Goal: Information Seeking & Learning: Learn about a topic

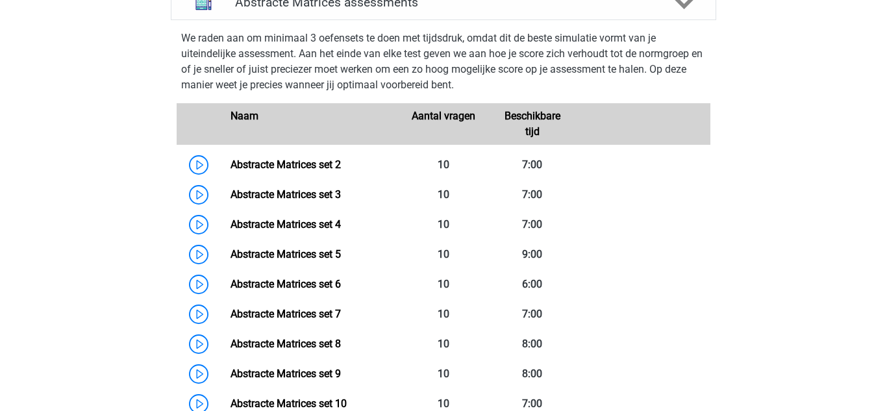
scroll to position [909, 0]
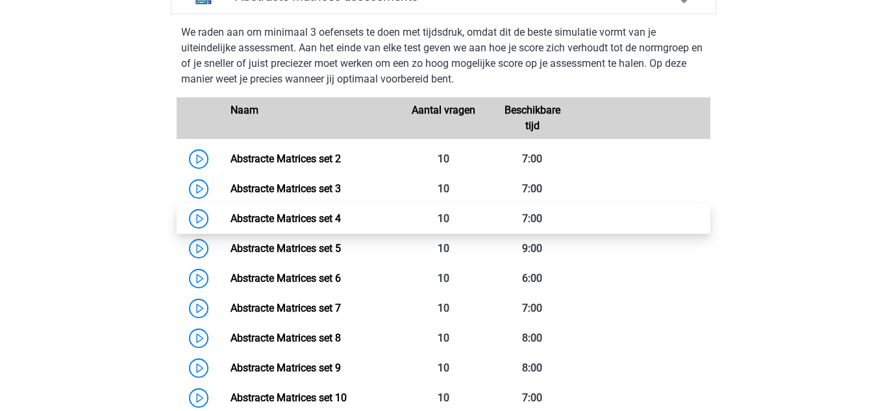
click at [341, 220] on link "Abstracte Matrices set 4" at bounding box center [286, 218] width 110 height 12
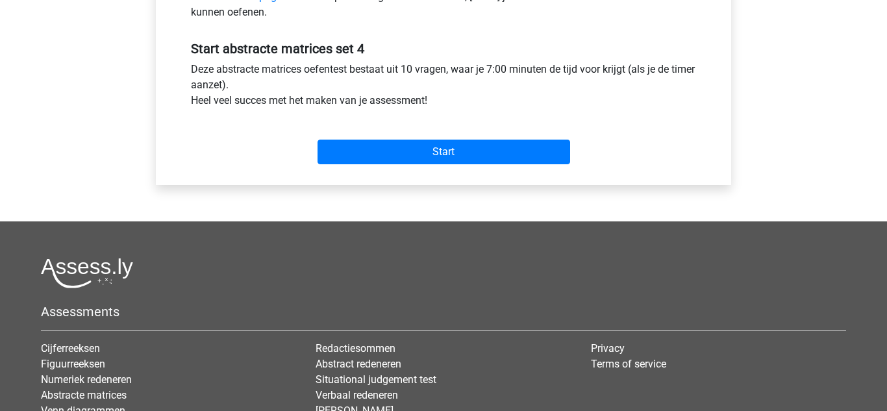
scroll to position [468, 0]
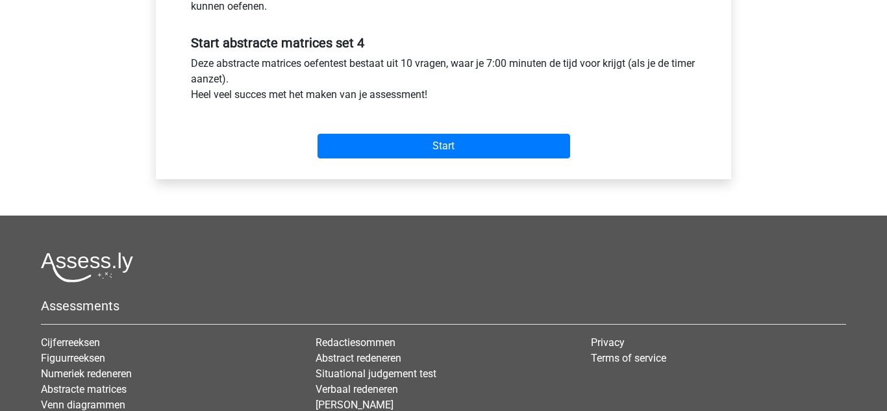
click at [418, 144] on input "Start" at bounding box center [444, 146] width 253 height 25
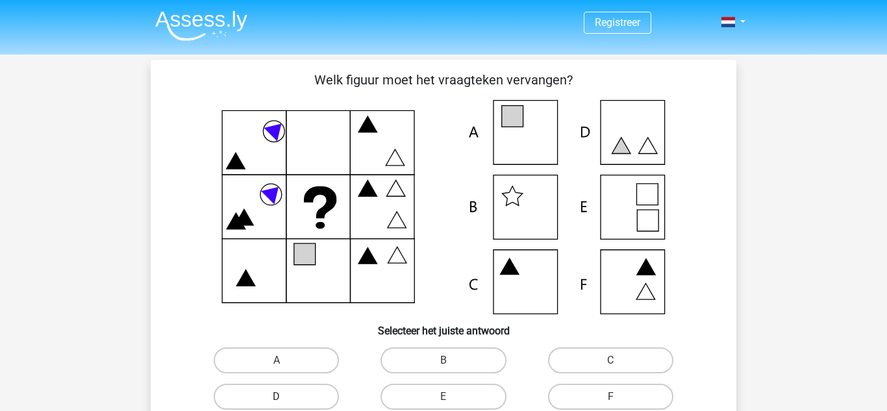
click at [321, 399] on label "D" at bounding box center [276, 397] width 125 height 26
click at [285, 399] on input "D" at bounding box center [281, 401] width 8 height 8
radio input "true"
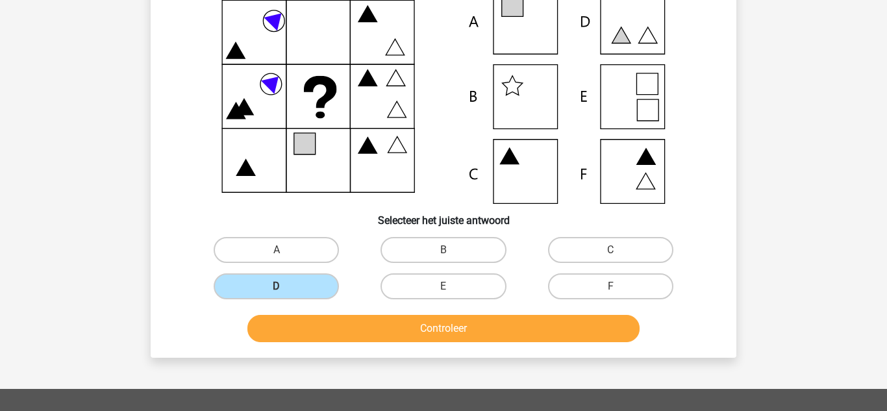
scroll to position [156, 0]
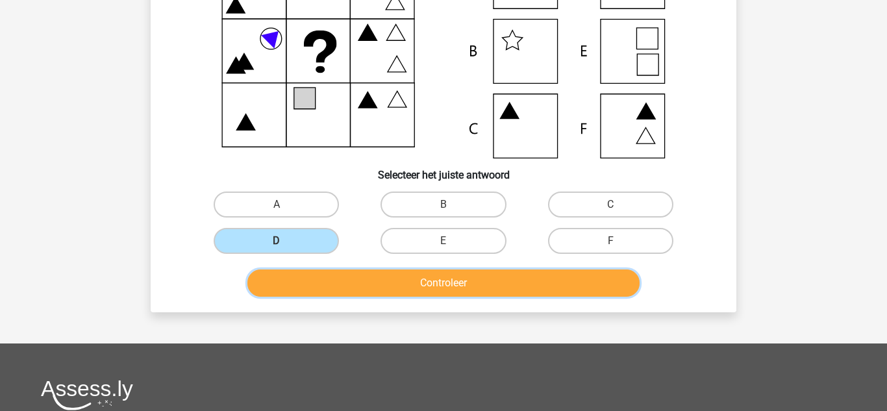
click at [372, 278] on button "Controleer" at bounding box center [443, 283] width 393 height 27
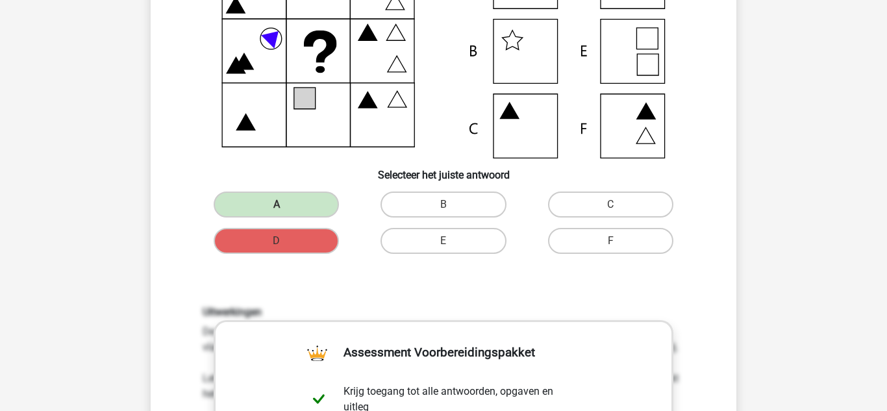
click at [178, 126] on div at bounding box center [443, 51] width 544 height 214
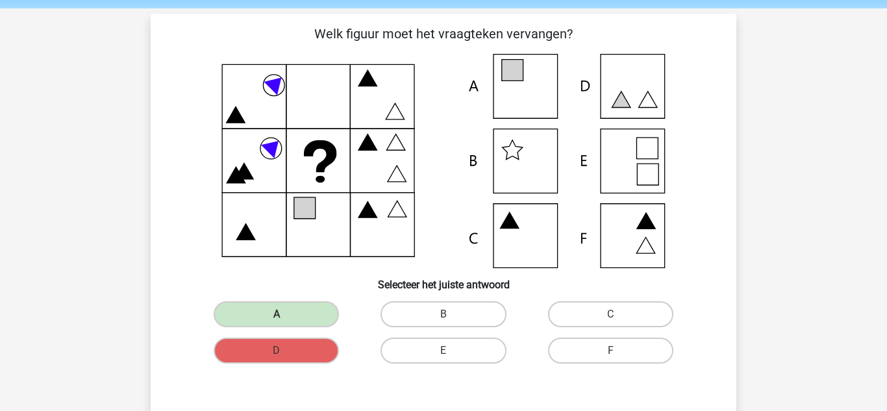
scroll to position [26, 0]
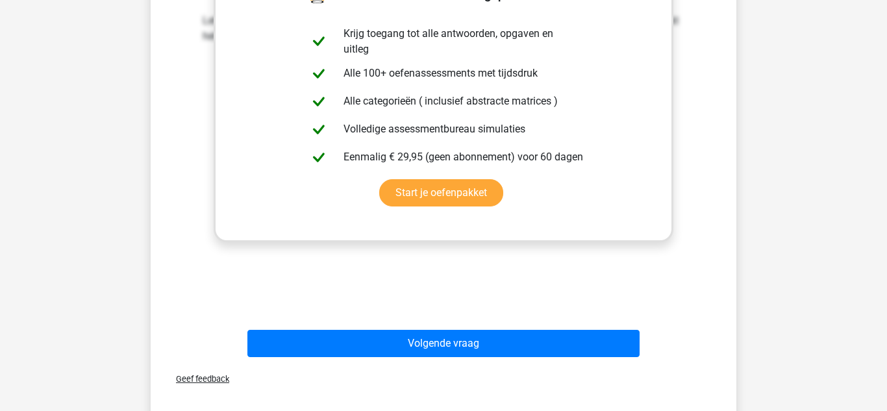
scroll to position [520, 0]
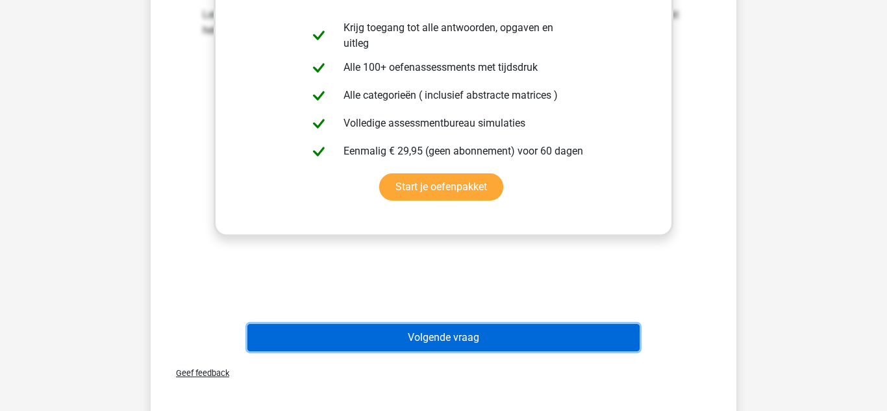
click at [466, 342] on button "Volgende vraag" at bounding box center [443, 337] width 393 height 27
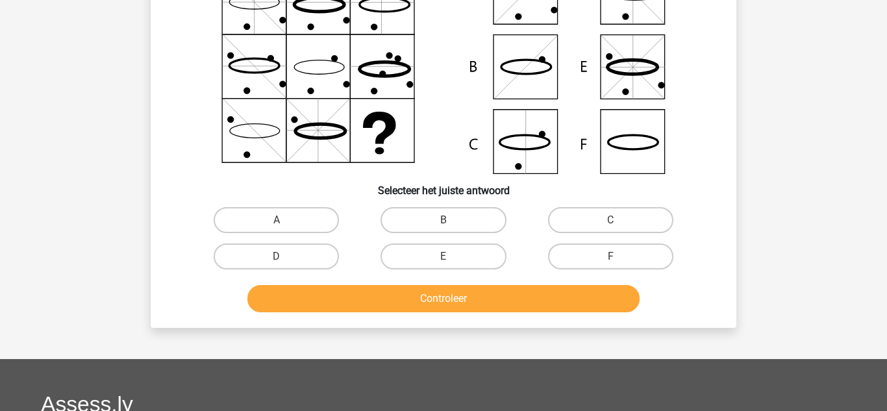
scroll to position [60, 0]
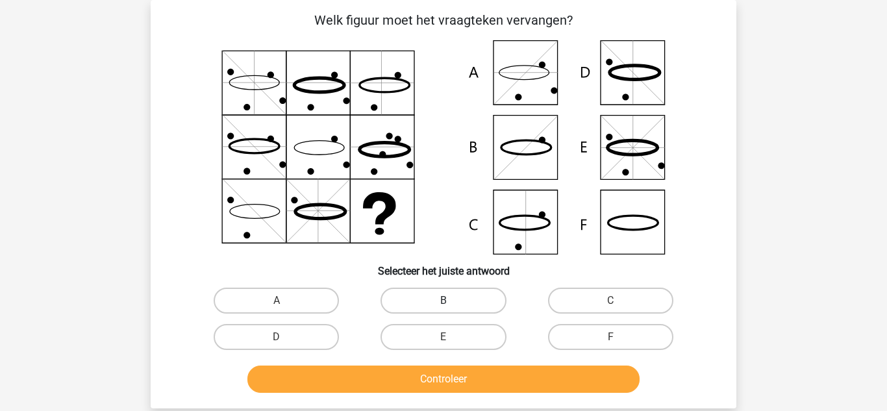
click at [473, 298] on label "B" at bounding box center [443, 301] width 125 height 26
click at [452, 301] on input "B" at bounding box center [448, 305] width 8 height 8
radio input "true"
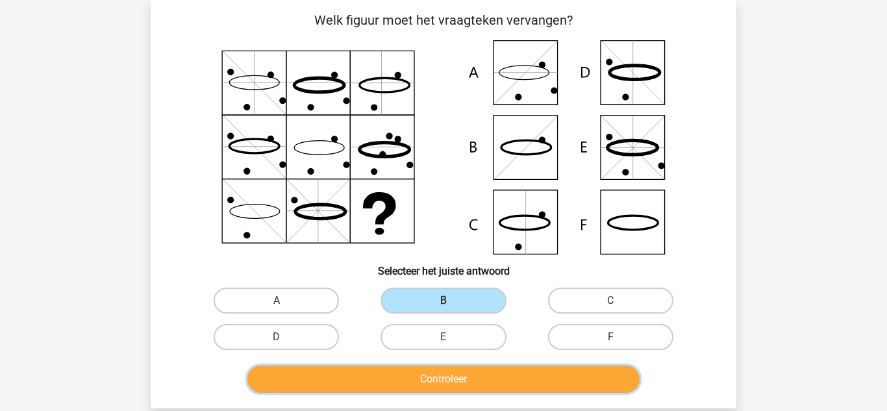
click at [507, 386] on button "Controleer" at bounding box center [443, 379] width 393 height 27
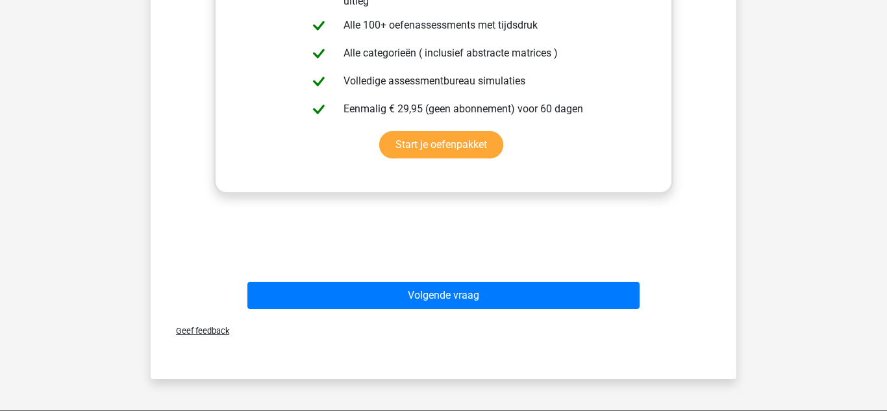
scroll to position [579, 0]
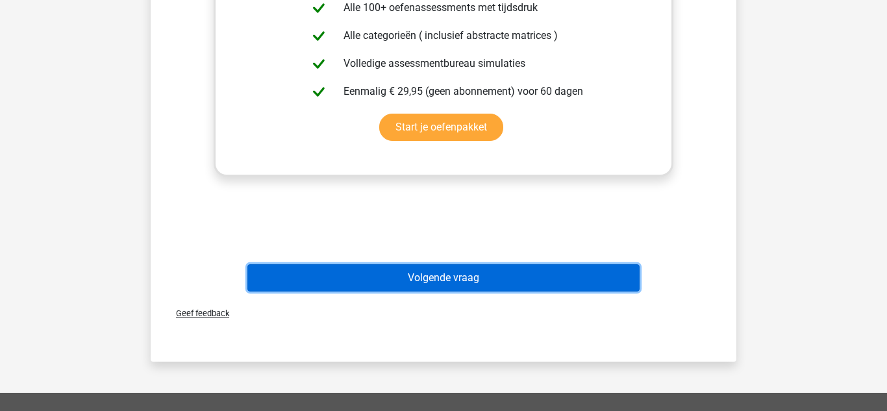
click at [471, 281] on button "Volgende vraag" at bounding box center [443, 277] width 393 height 27
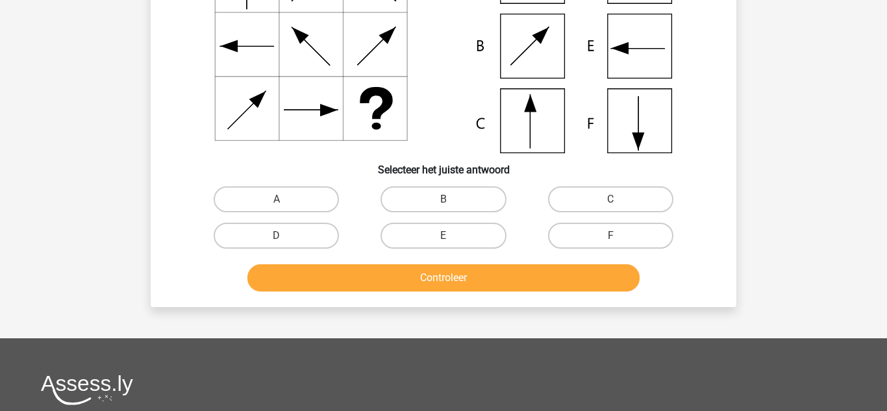
scroll to position [60, 0]
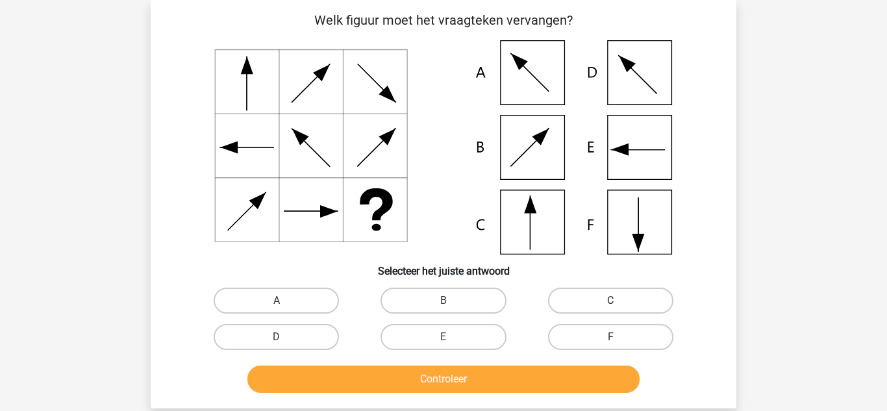
click at [589, 301] on label "C" at bounding box center [610, 301] width 125 height 26
click at [611, 301] on input "C" at bounding box center [615, 305] width 8 height 8
radio input "true"
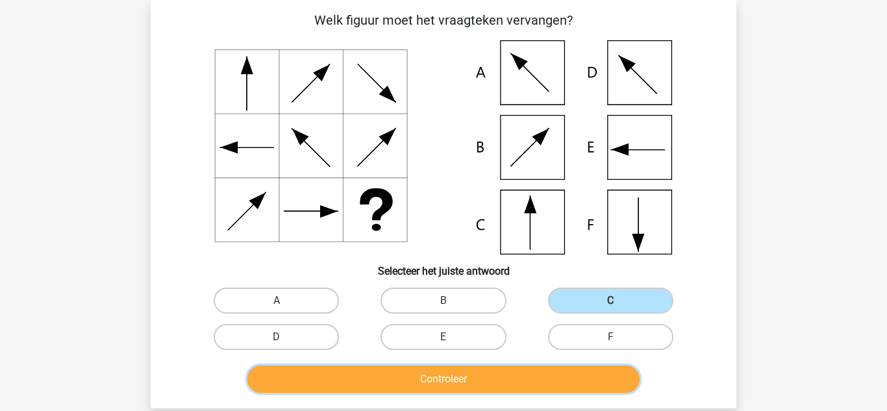
click at [462, 372] on button "Controleer" at bounding box center [443, 379] width 393 height 27
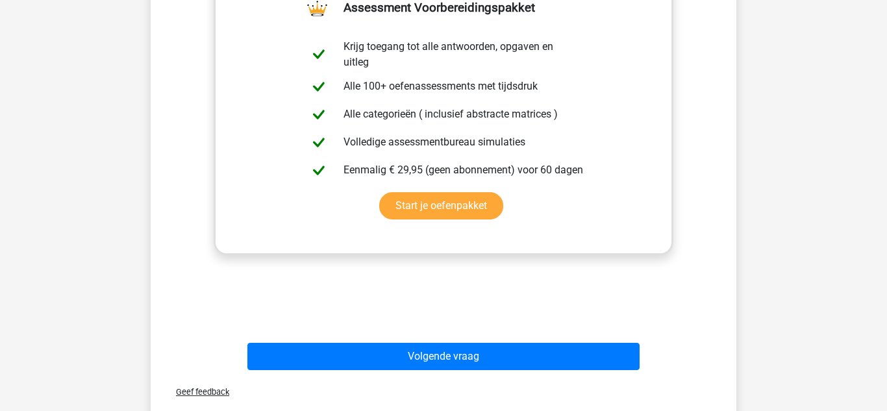
scroll to position [501, 0]
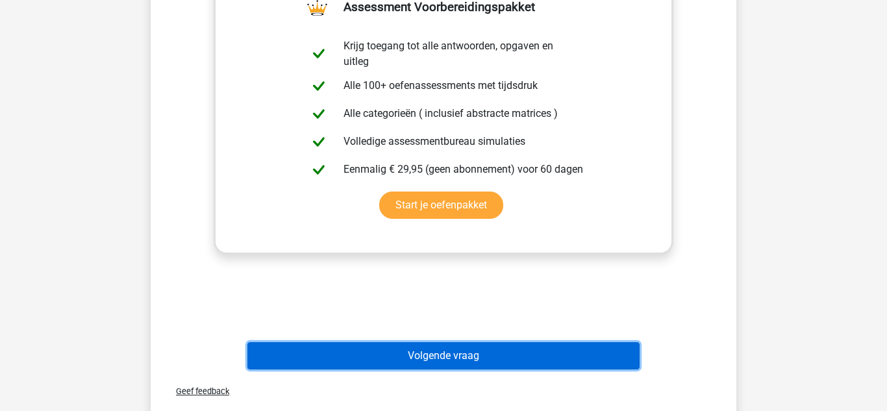
click at [390, 362] on button "Volgende vraag" at bounding box center [443, 355] width 393 height 27
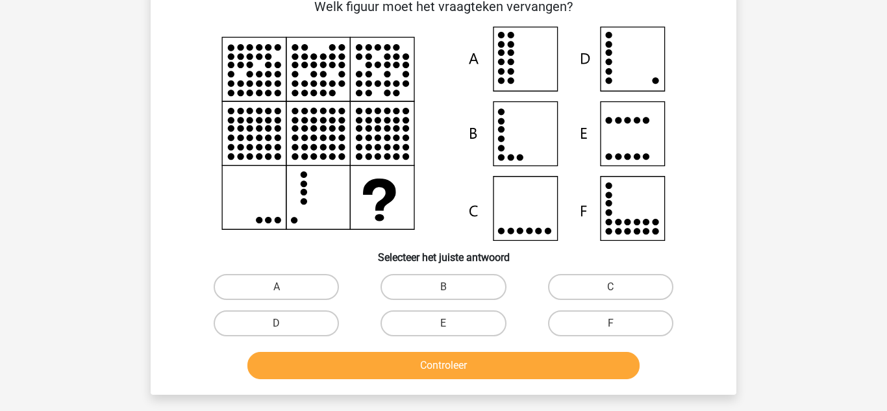
scroll to position [60, 0]
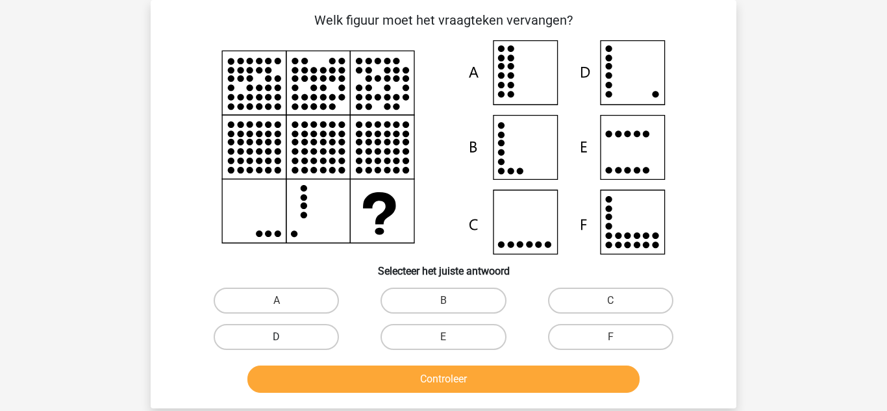
click at [297, 333] on label "D" at bounding box center [276, 337] width 125 height 26
click at [285, 337] on input "D" at bounding box center [281, 341] width 8 height 8
radio input "true"
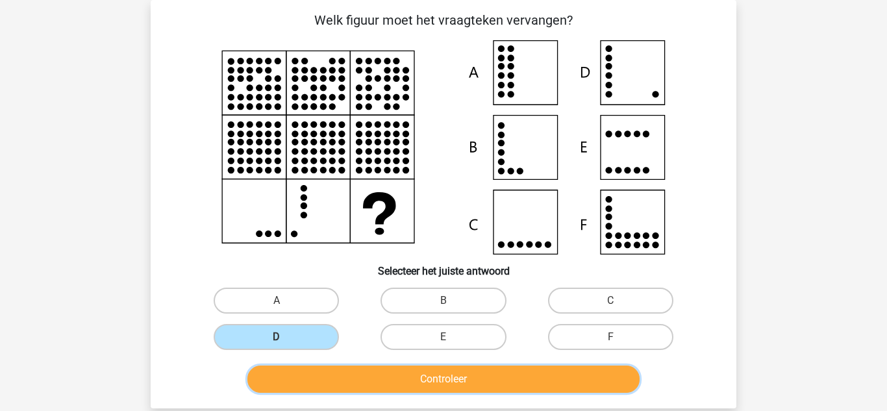
click at [395, 366] on button "Controleer" at bounding box center [443, 379] width 393 height 27
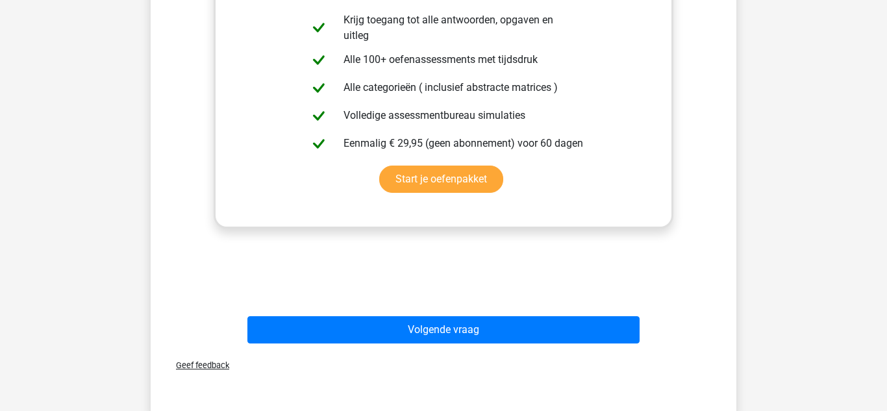
scroll to position [553, 0]
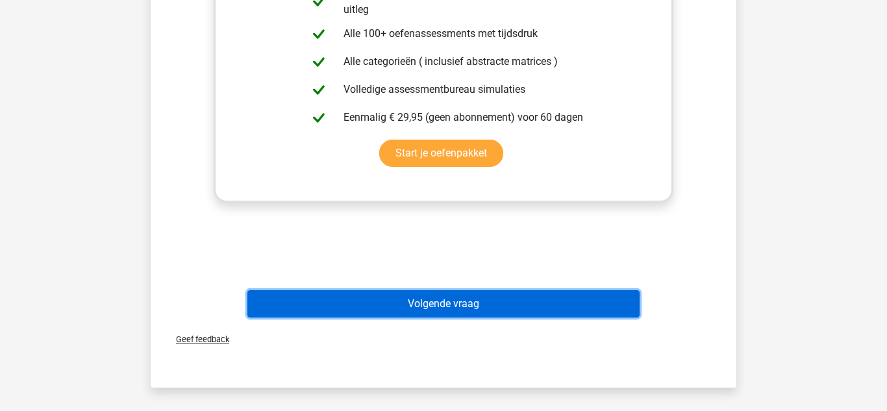
click at [401, 297] on button "Volgende vraag" at bounding box center [443, 303] width 393 height 27
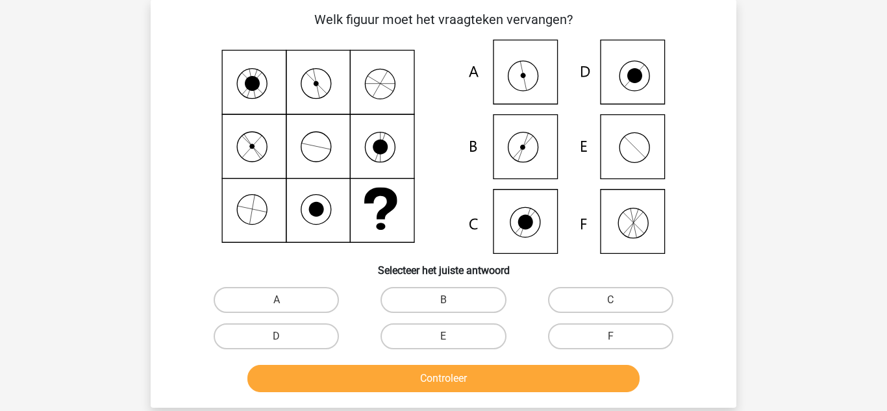
scroll to position [60, 0]
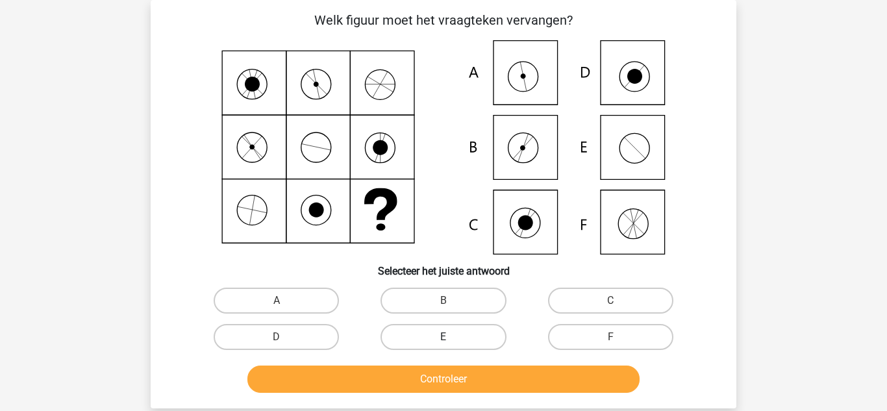
click at [470, 341] on label "E" at bounding box center [443, 337] width 125 height 26
click at [452, 341] on input "E" at bounding box center [448, 341] width 8 height 8
radio input "true"
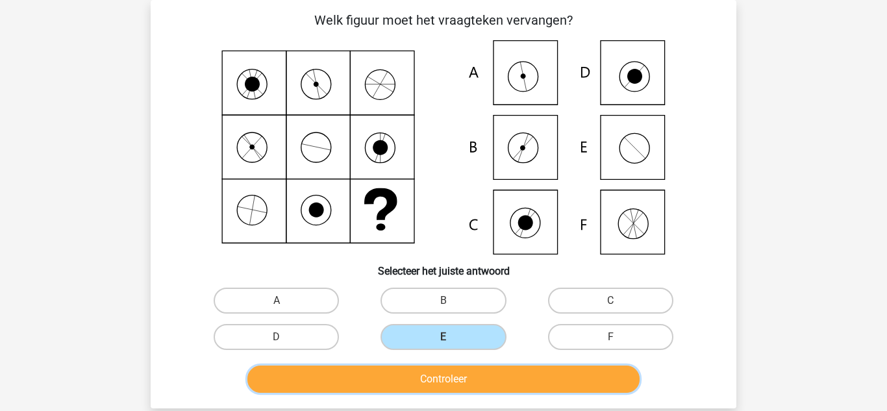
click at [483, 382] on button "Controleer" at bounding box center [443, 379] width 393 height 27
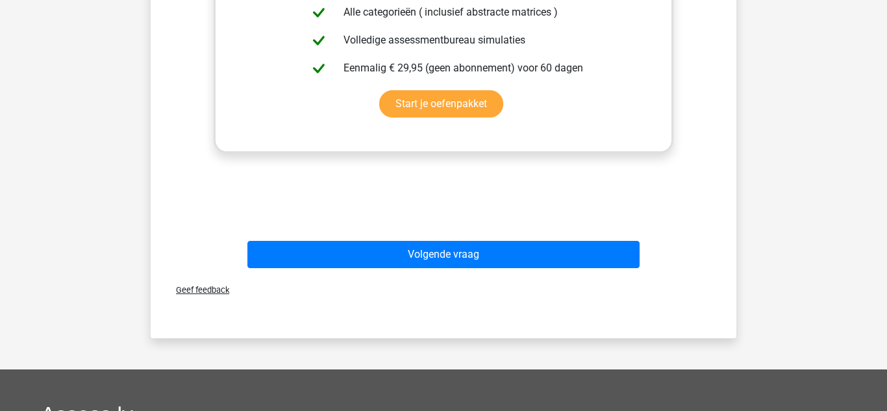
scroll to position [605, 0]
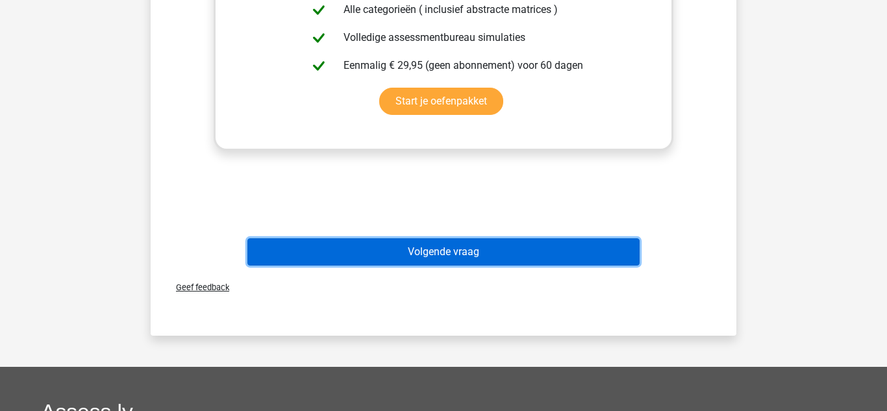
click at [375, 258] on button "Volgende vraag" at bounding box center [443, 251] width 393 height 27
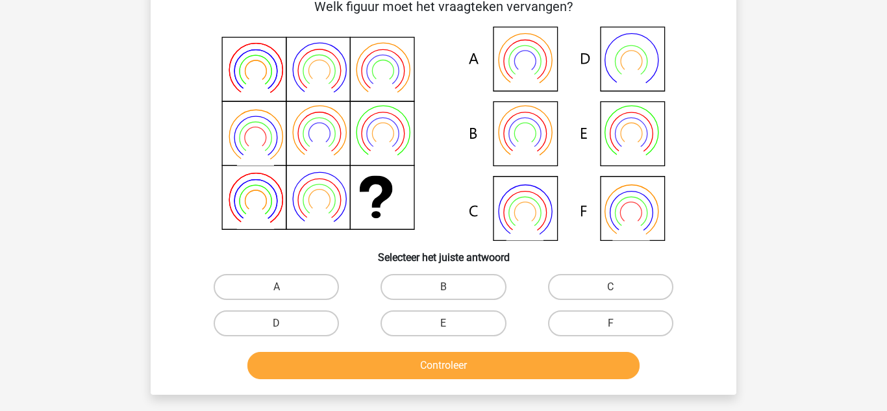
scroll to position [60, 0]
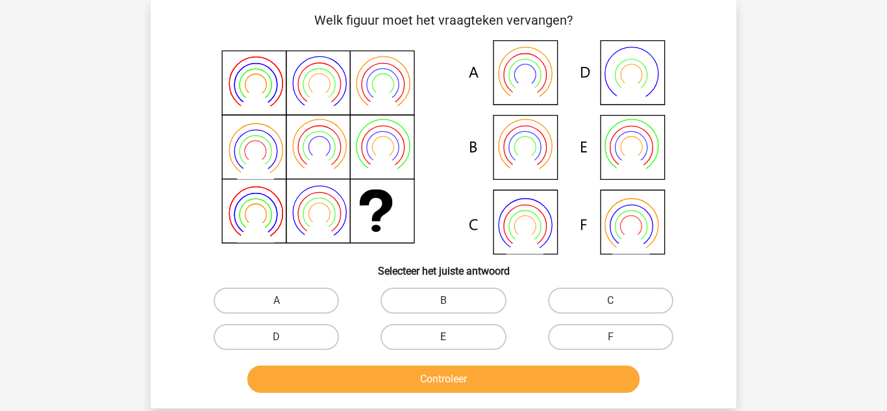
click at [468, 333] on label "E" at bounding box center [443, 337] width 125 height 26
click at [452, 337] on input "E" at bounding box center [448, 341] width 8 height 8
radio input "true"
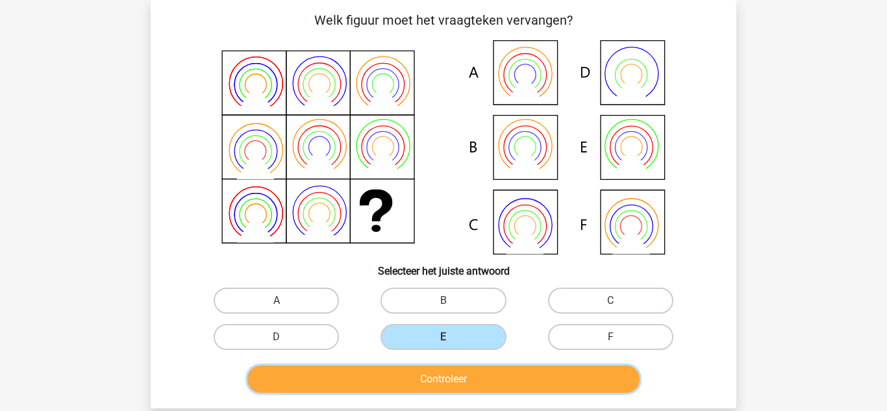
click at [560, 390] on button "Controleer" at bounding box center [443, 379] width 393 height 27
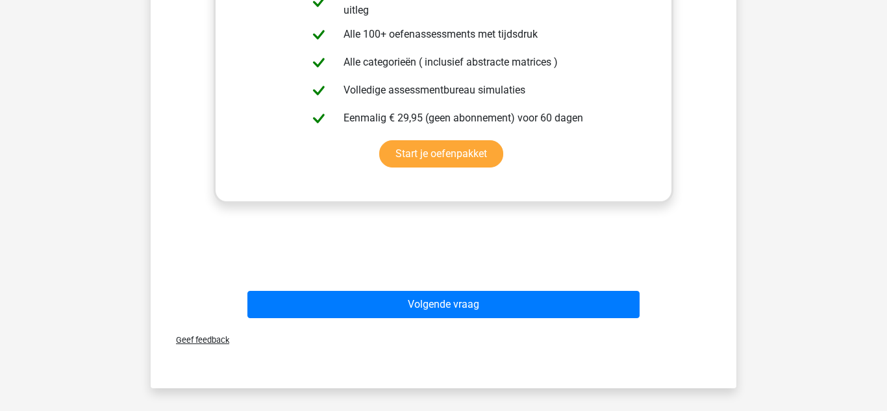
scroll to position [553, 0]
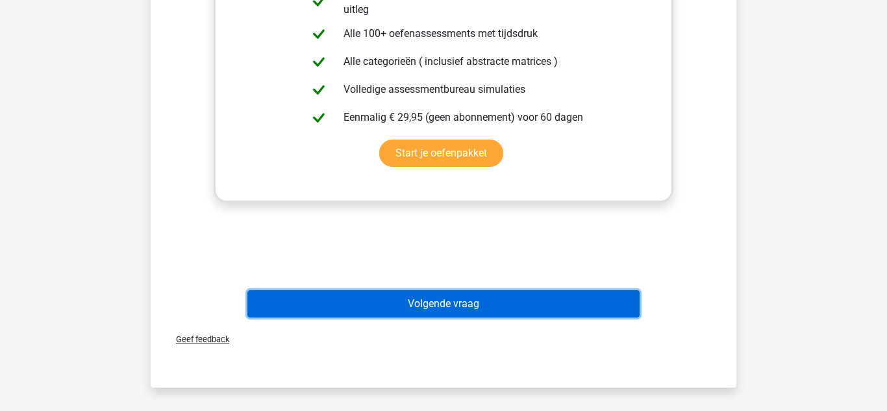
click at [397, 297] on button "Volgende vraag" at bounding box center [443, 303] width 393 height 27
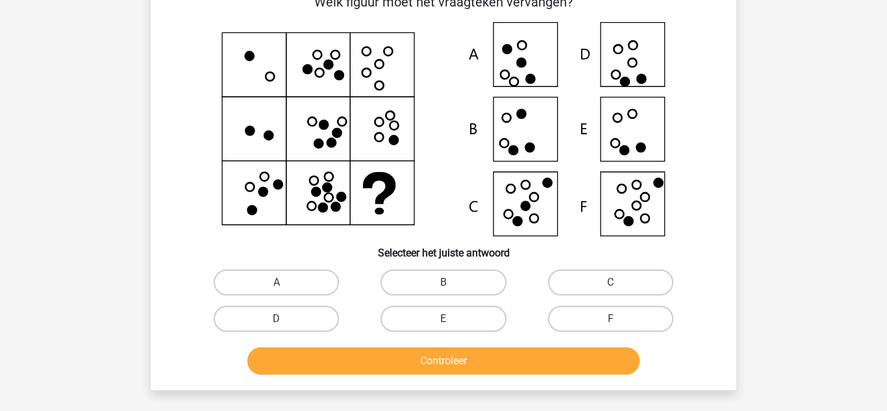
scroll to position [60, 0]
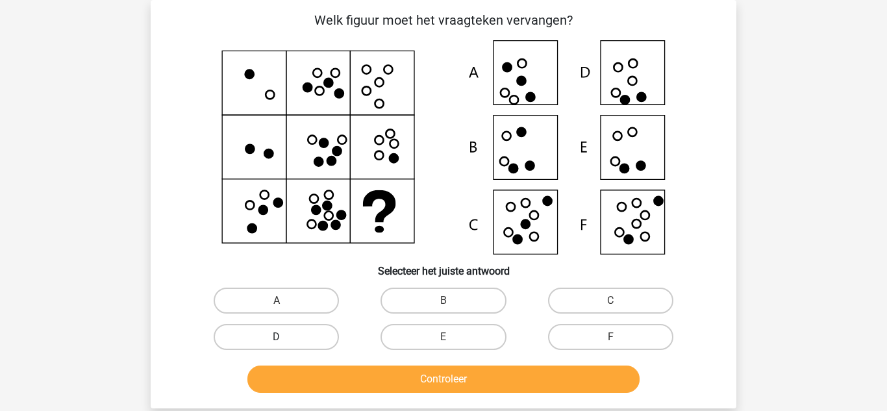
click at [303, 333] on label "D" at bounding box center [276, 337] width 125 height 26
click at [285, 337] on input "D" at bounding box center [281, 341] width 8 height 8
radio input "true"
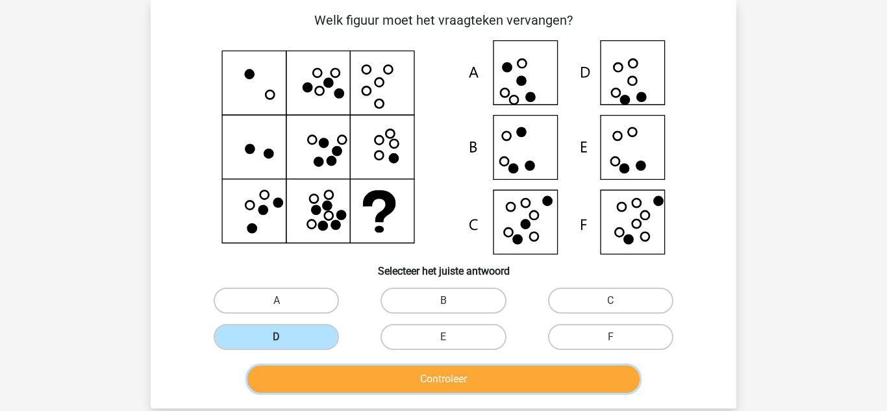
click at [474, 376] on button "Controleer" at bounding box center [443, 379] width 393 height 27
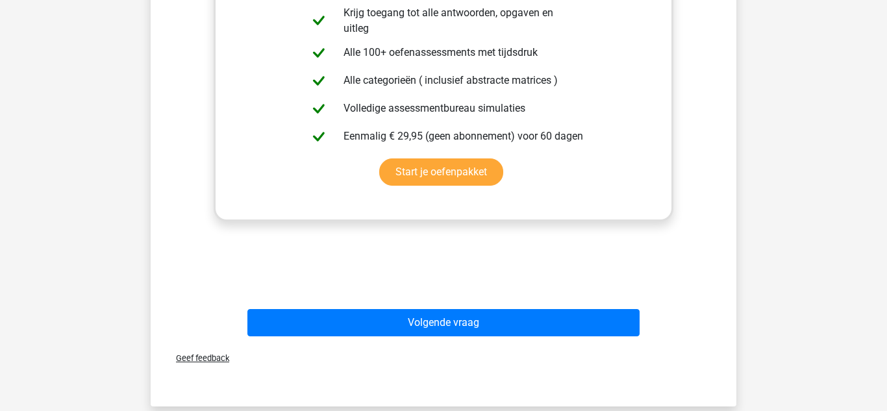
scroll to position [553, 0]
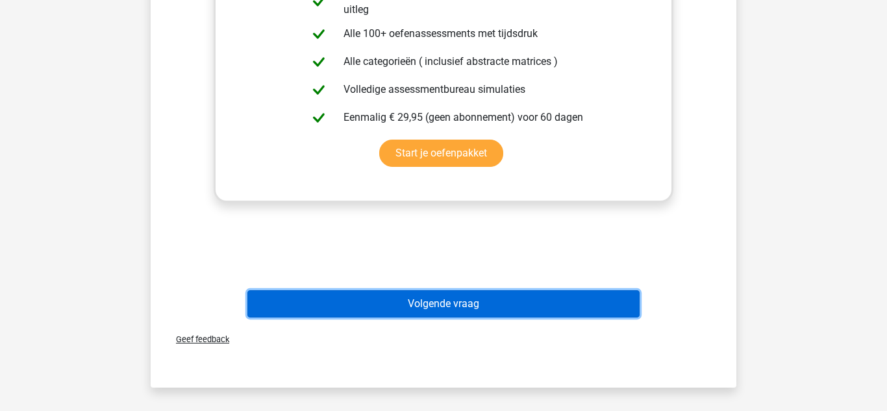
click at [442, 308] on button "Volgende vraag" at bounding box center [443, 303] width 393 height 27
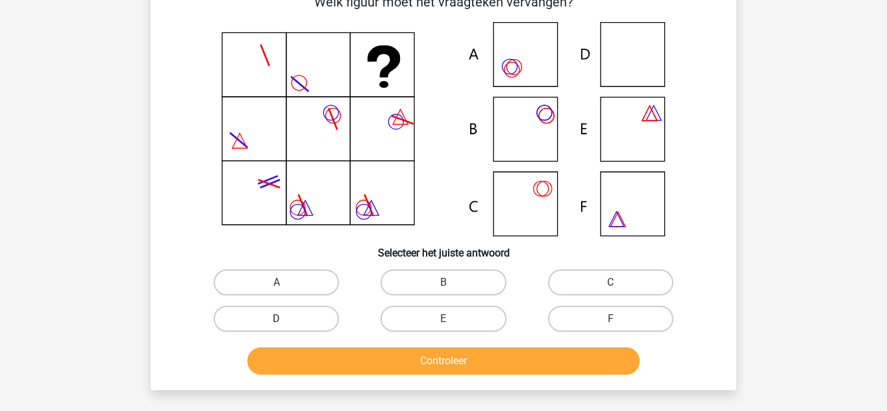
scroll to position [60, 0]
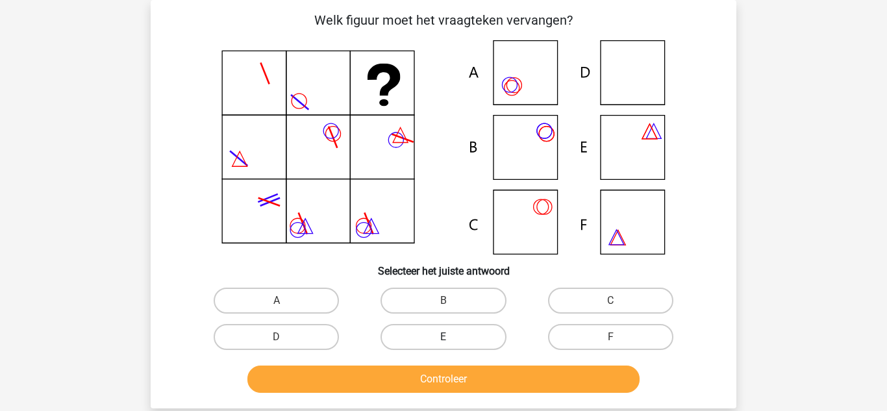
click at [491, 334] on label "E" at bounding box center [443, 337] width 125 height 26
click at [452, 337] on input "E" at bounding box center [448, 341] width 8 height 8
radio input "true"
click at [451, 296] on label "B" at bounding box center [443, 301] width 125 height 26
click at [451, 301] on input "B" at bounding box center [448, 305] width 8 height 8
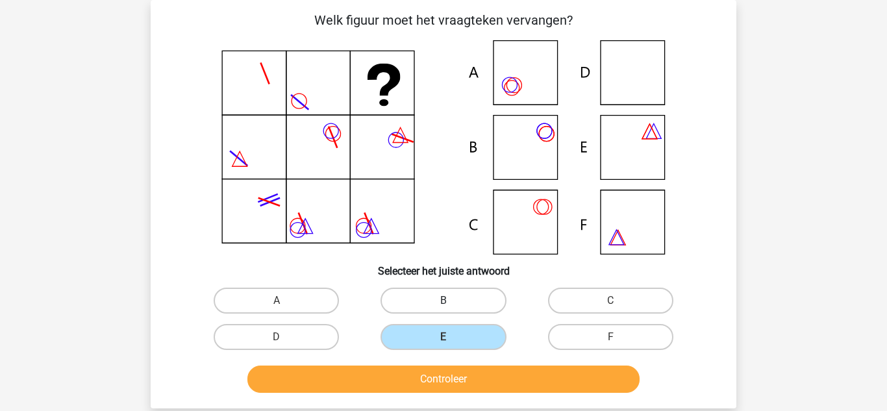
radio input "true"
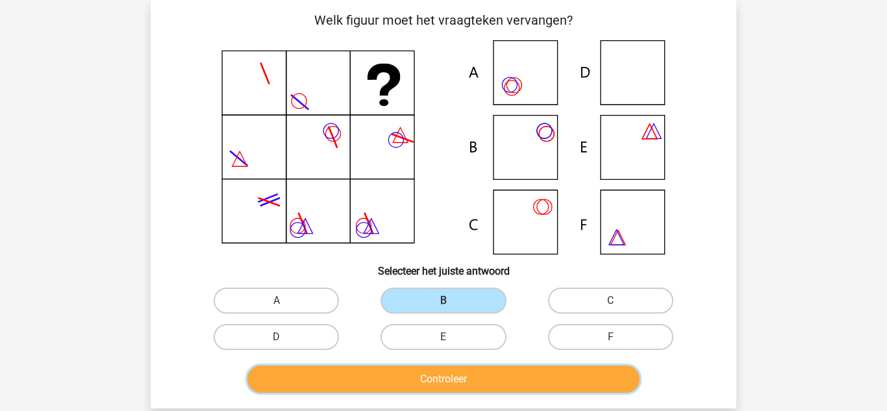
click at [526, 383] on button "Controleer" at bounding box center [443, 379] width 393 height 27
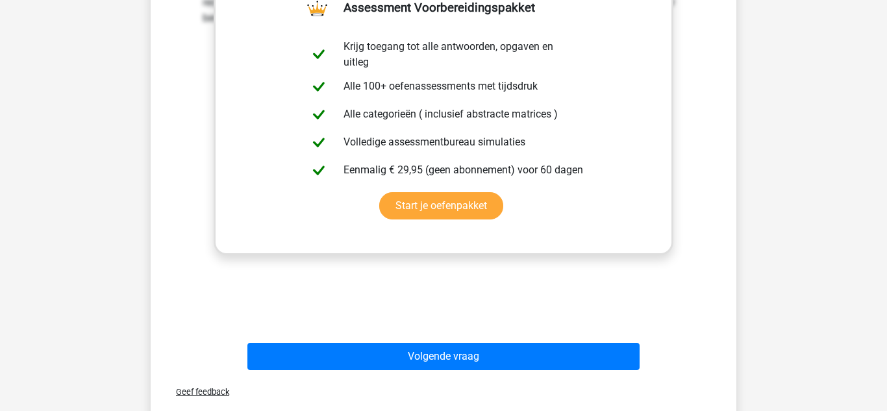
scroll to position [501, 0]
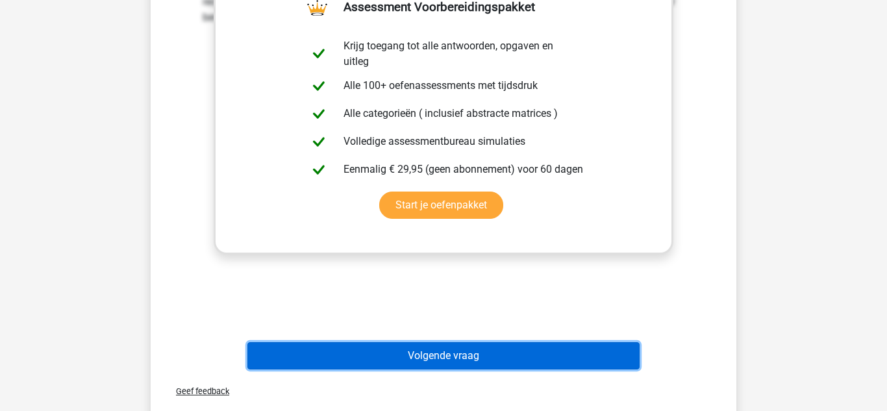
click at [342, 362] on button "Volgende vraag" at bounding box center [443, 355] width 393 height 27
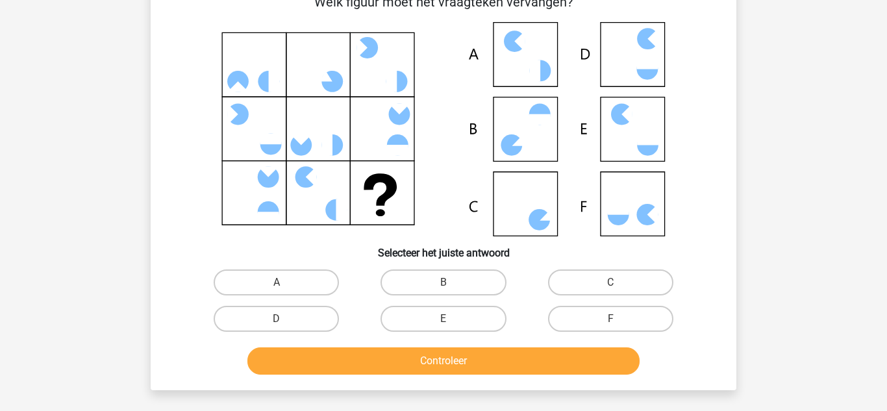
scroll to position [60, 0]
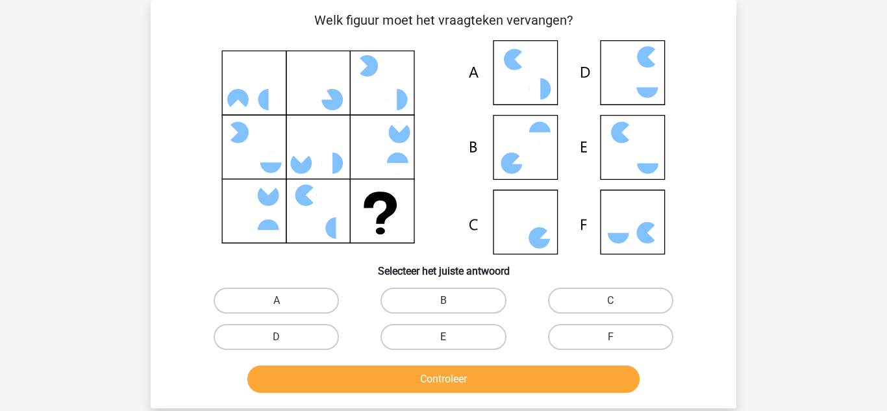
click at [438, 339] on label "E" at bounding box center [443, 337] width 125 height 26
click at [444, 339] on input "E" at bounding box center [448, 341] width 8 height 8
radio input "true"
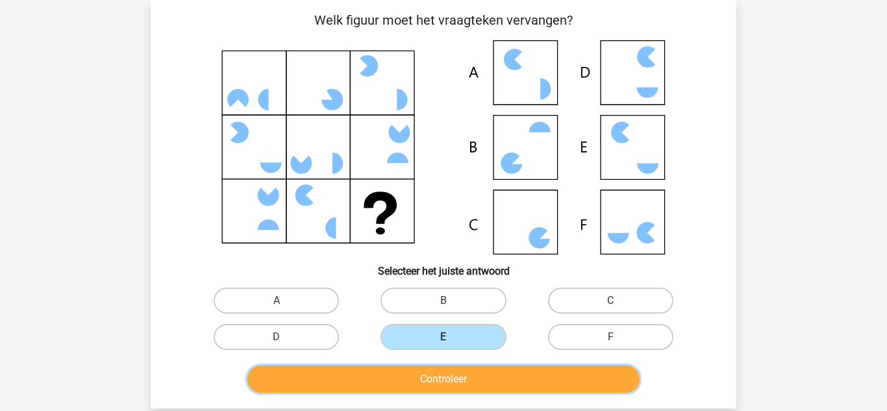
click at [442, 378] on button "Controleer" at bounding box center [443, 379] width 393 height 27
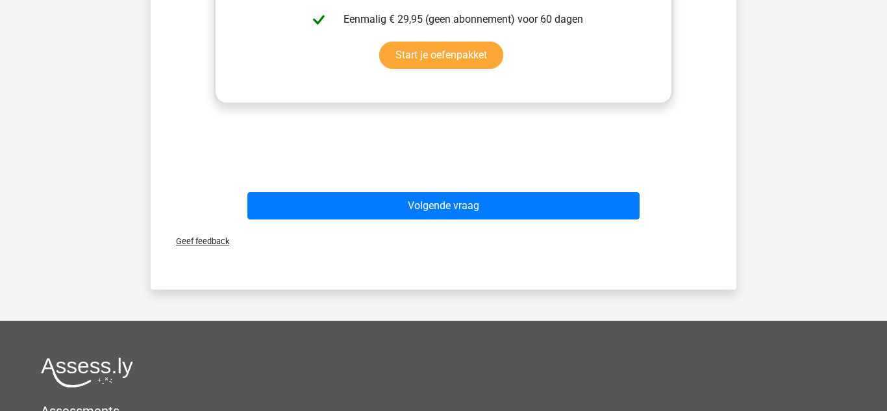
scroll to position [657, 0]
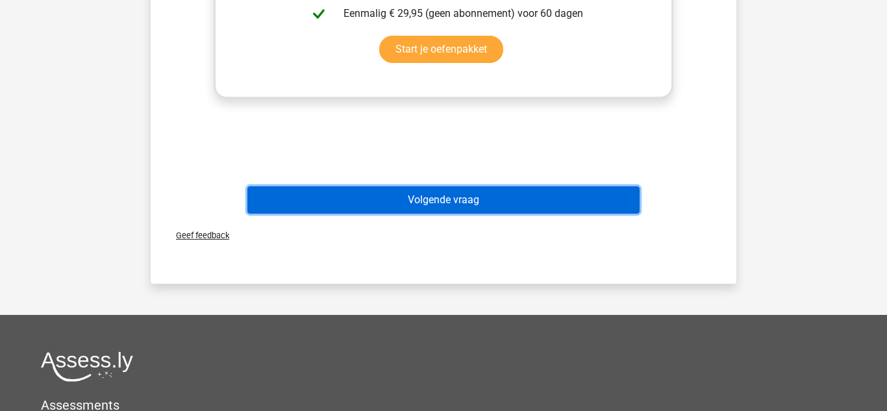
click at [398, 205] on button "Volgende vraag" at bounding box center [443, 199] width 393 height 27
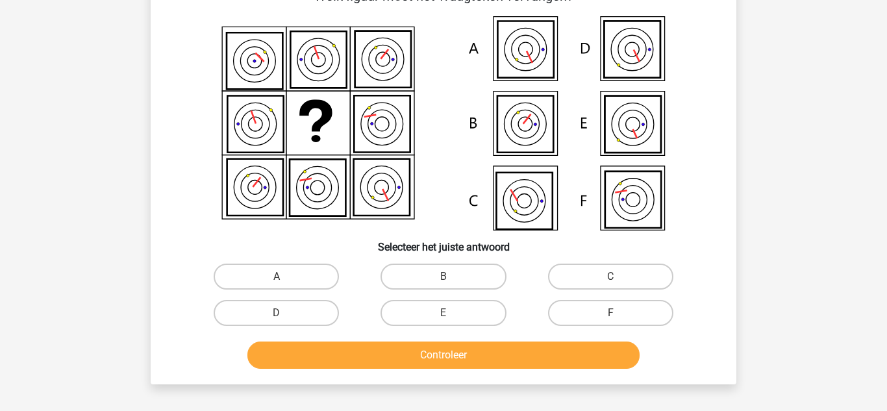
scroll to position [60, 0]
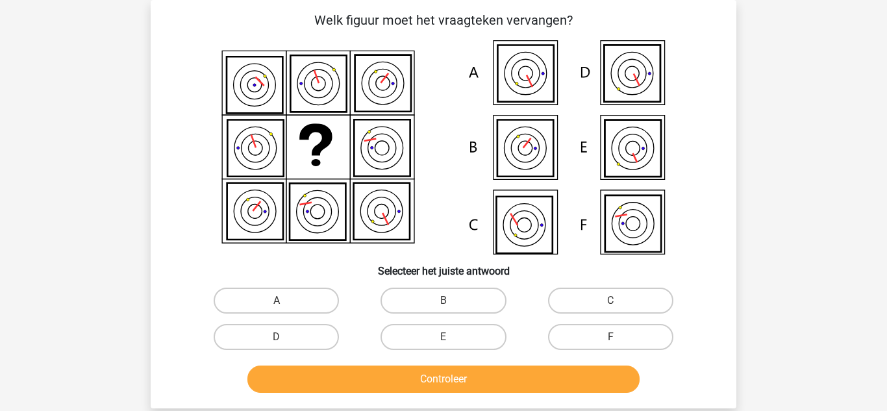
click at [414, 375] on button "Controleer" at bounding box center [443, 379] width 393 height 27
click at [190, 236] on icon at bounding box center [443, 147] width 523 height 214
click at [286, 299] on label "A" at bounding box center [276, 301] width 125 height 26
click at [285, 301] on input "A" at bounding box center [281, 305] width 8 height 8
radio input "true"
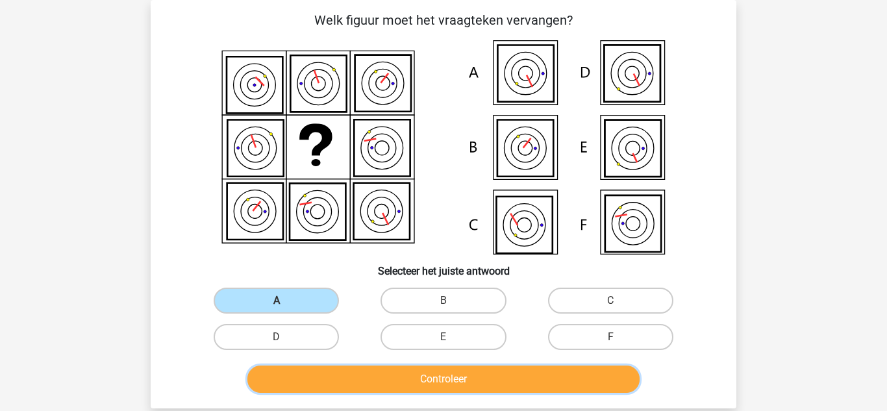
click at [488, 375] on button "Controleer" at bounding box center [443, 379] width 393 height 27
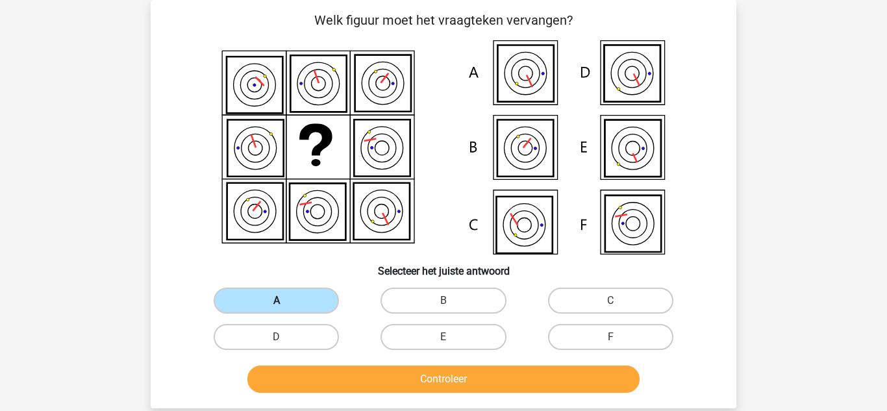
click at [303, 303] on label "A" at bounding box center [276, 301] width 125 height 26
click at [285, 303] on input "A" at bounding box center [281, 305] width 8 height 8
click at [460, 306] on label "B" at bounding box center [443, 301] width 125 height 26
click at [452, 306] on input "B" at bounding box center [448, 305] width 8 height 8
radio input "true"
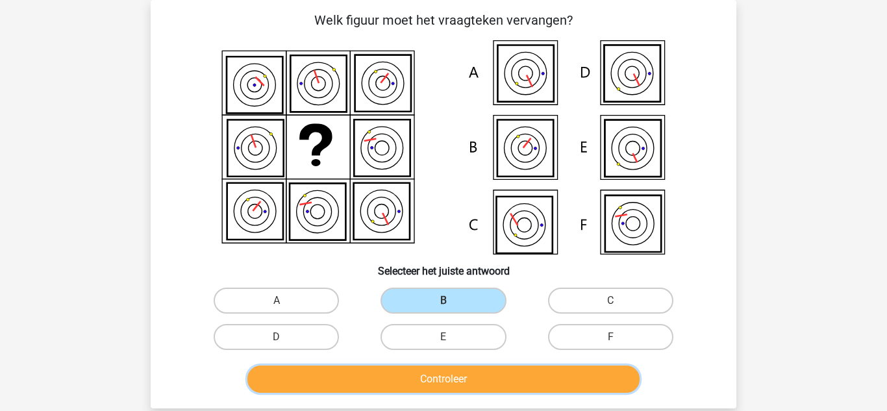
click at [523, 370] on button "Controleer" at bounding box center [443, 379] width 393 height 27
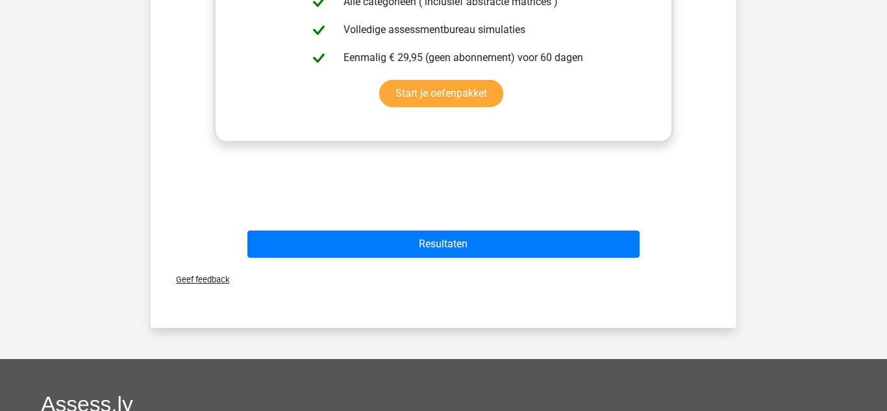
scroll to position [631, 0]
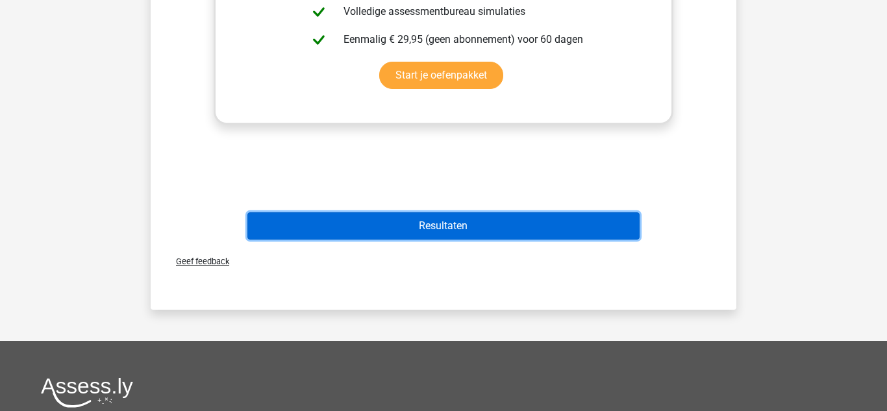
click at [337, 235] on button "Resultaten" at bounding box center [443, 225] width 393 height 27
